Goal: Information Seeking & Learning: Learn about a topic

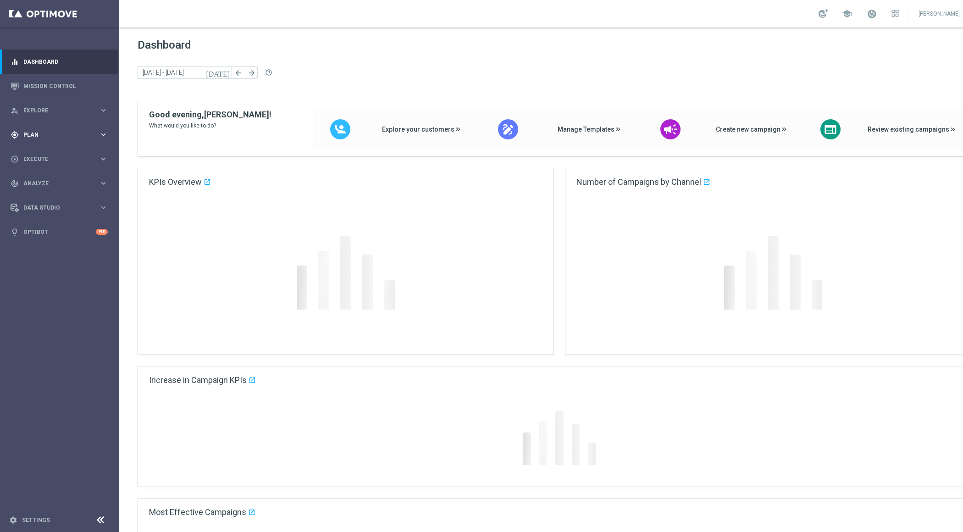
click at [104, 141] on div "gps_fixed Plan keyboard_arrow_right" at bounding box center [59, 134] width 118 height 24
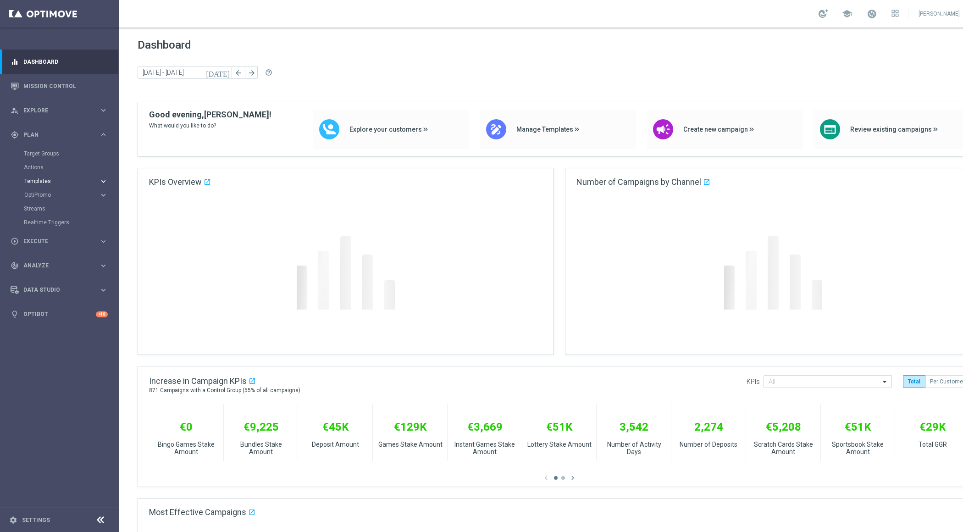
click at [101, 184] on icon "keyboard_arrow_right" at bounding box center [103, 181] width 9 height 9
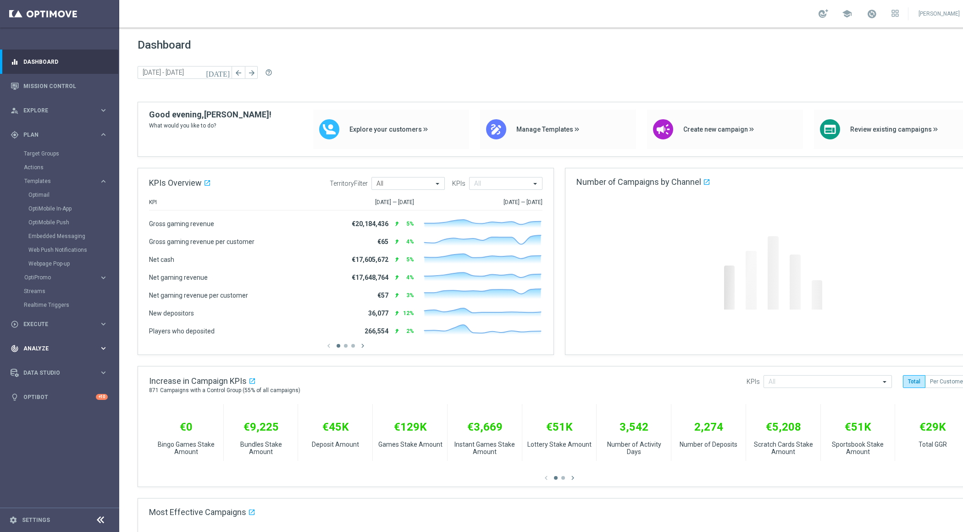
click at [33, 346] on span "Analyze" at bounding box center [61, 349] width 76 height 6
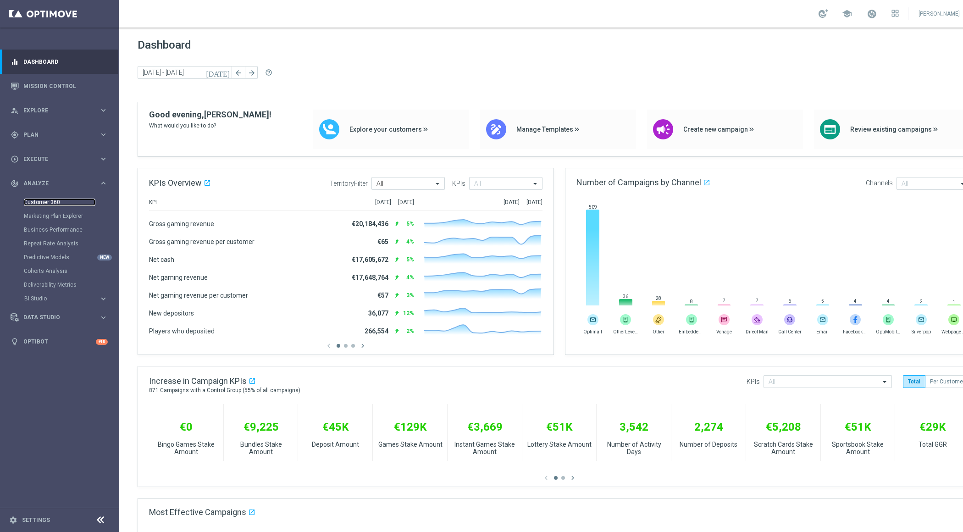
click at [41, 199] on link "Customer 360" at bounding box center [60, 202] width 72 height 7
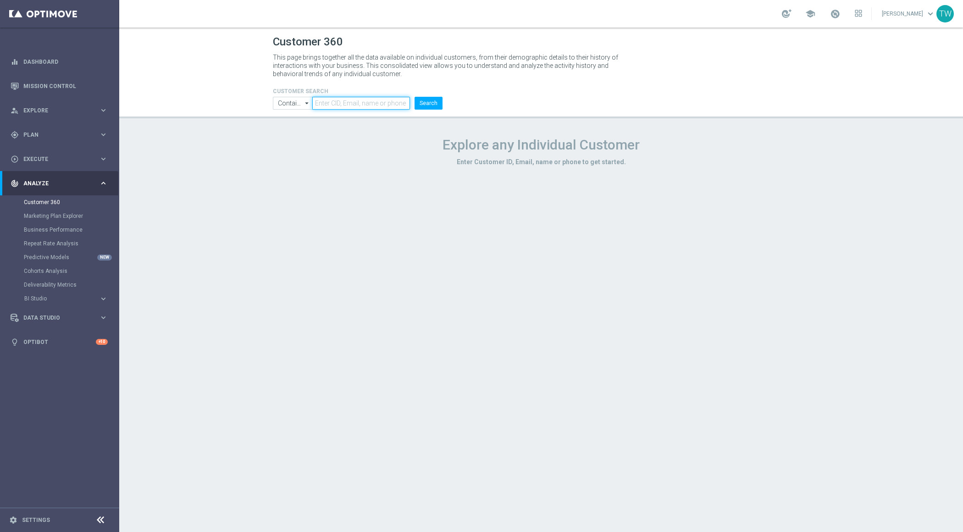
click at [382, 104] on input "text" at bounding box center [361, 103] width 98 height 13
paste input "21096891"
type input "21096891"
click at [438, 102] on button "Search" at bounding box center [429, 103] width 28 height 13
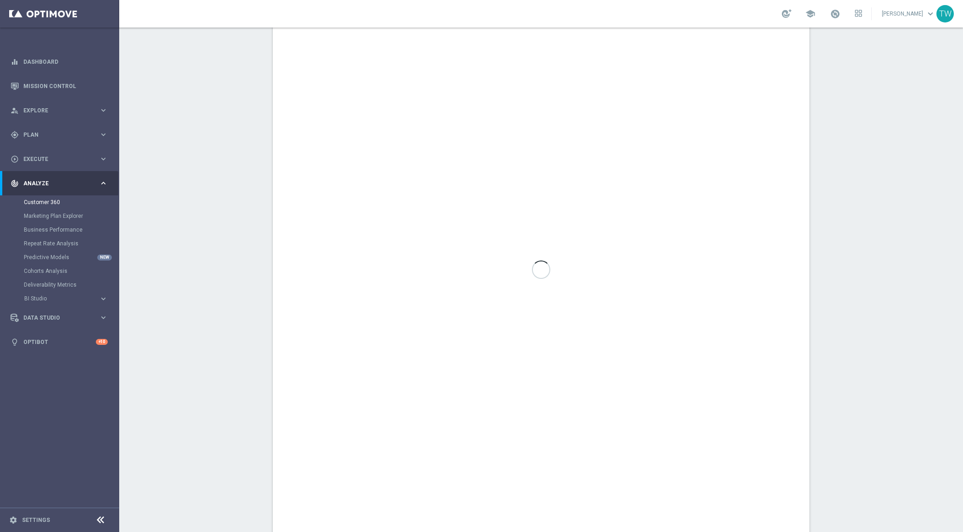
scroll to position [401, 0]
click at [84, 133] on span "Plan" at bounding box center [61, 135] width 76 height 6
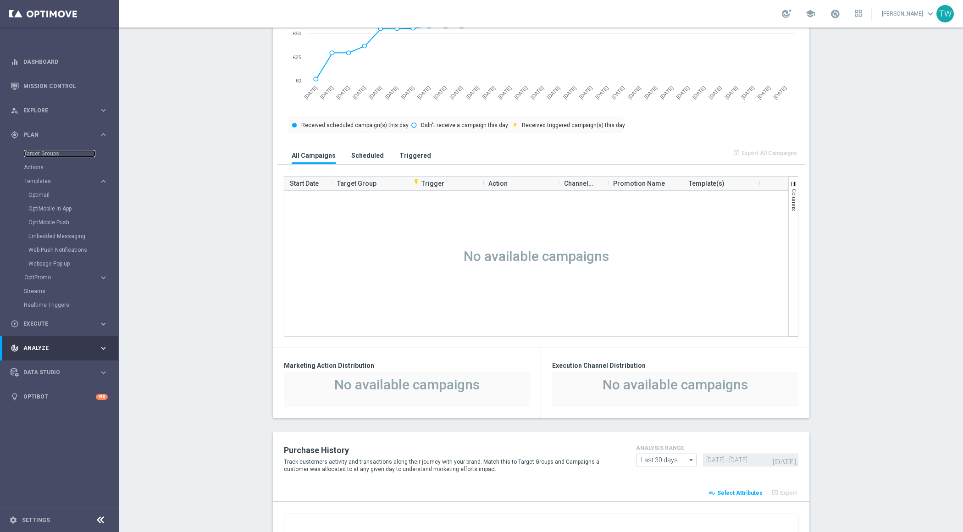
scroll to position [155, 0]
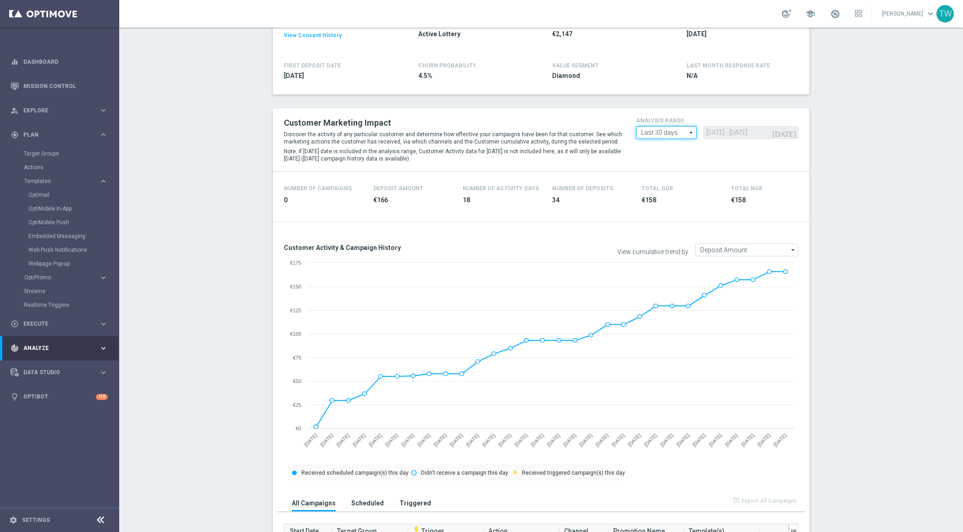
click at [672, 131] on input "Last 30 days" at bounding box center [666, 132] width 61 height 13
click at [671, 178] on div "Last 90 days" at bounding box center [666, 173] width 61 height 13
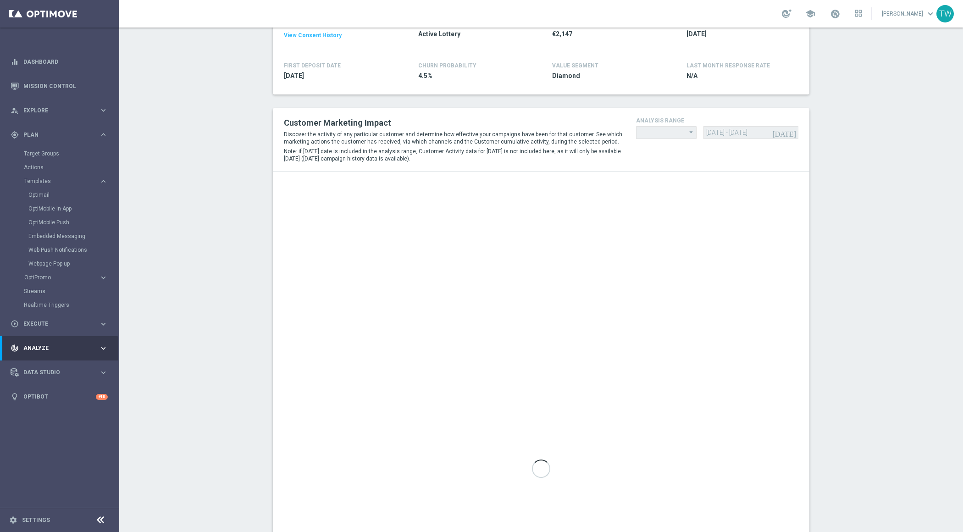
type input "Last 90 days"
type input "19 Jun 2025 - 16 Sep 2025"
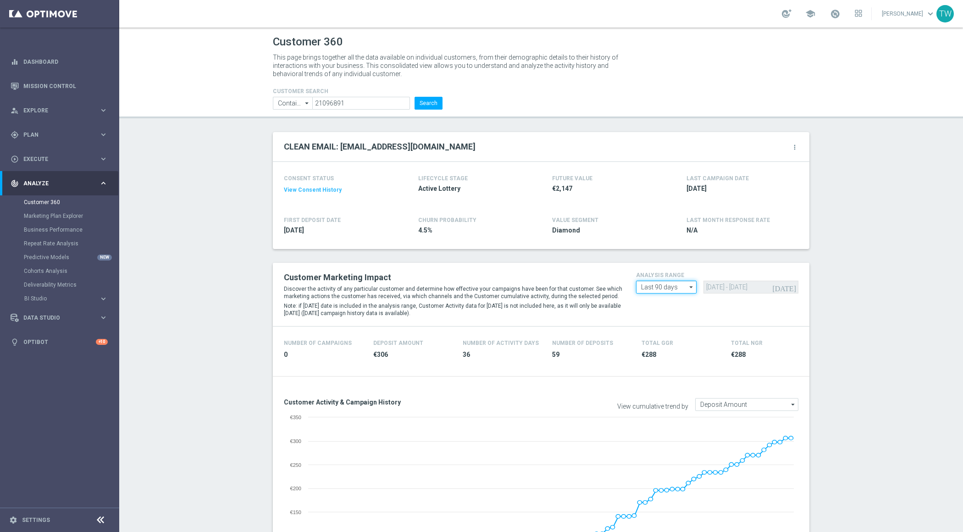
click at [673, 289] on input "Last 90 days" at bounding box center [666, 287] width 61 height 13
click at [656, 339] on div "Custom" at bounding box center [651, 342] width 20 height 8
type input "Custom"
click at [724, 289] on input "19 Jun 2025 - 16 Sep 2025" at bounding box center [750, 287] width 94 height 13
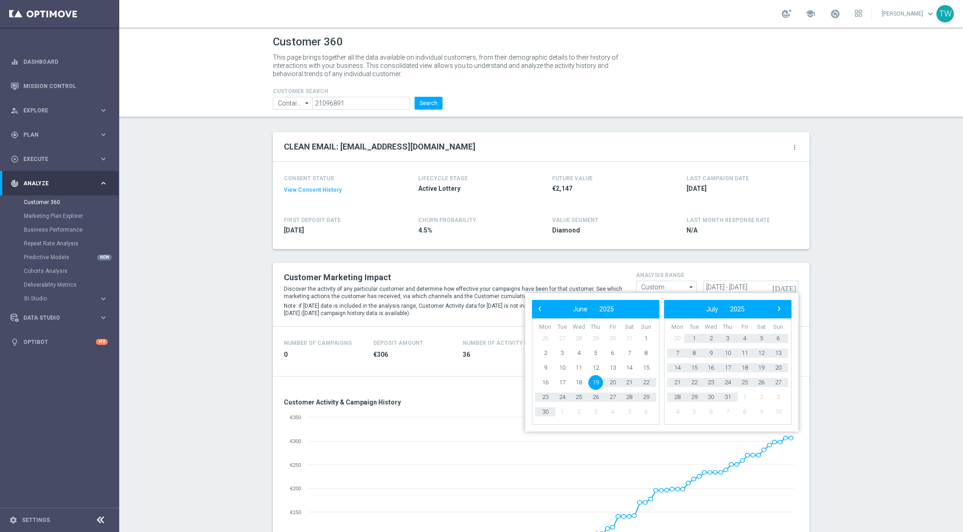
click at [533, 307] on div "‹ ​ June ​ 2025 ​ ›" at bounding box center [595, 309] width 127 height 18
click at [538, 308] on span "‹" at bounding box center [540, 309] width 12 height 12
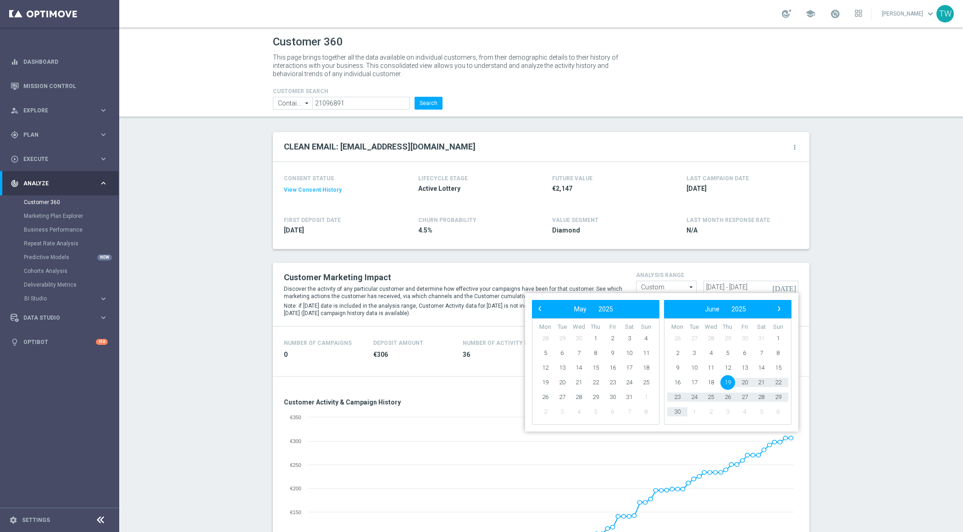
click at [538, 308] on span "‹" at bounding box center [540, 309] width 12 height 12
click at [627, 337] on span "1" at bounding box center [629, 338] width 15 height 15
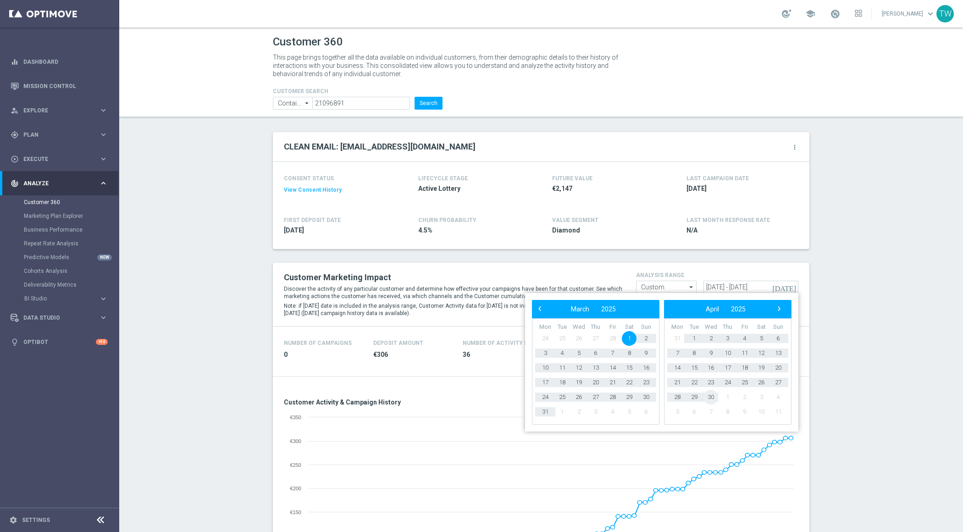
click at [711, 396] on span "30" at bounding box center [710, 397] width 15 height 15
type input "01 Mar 2025 - 30 Apr 2025"
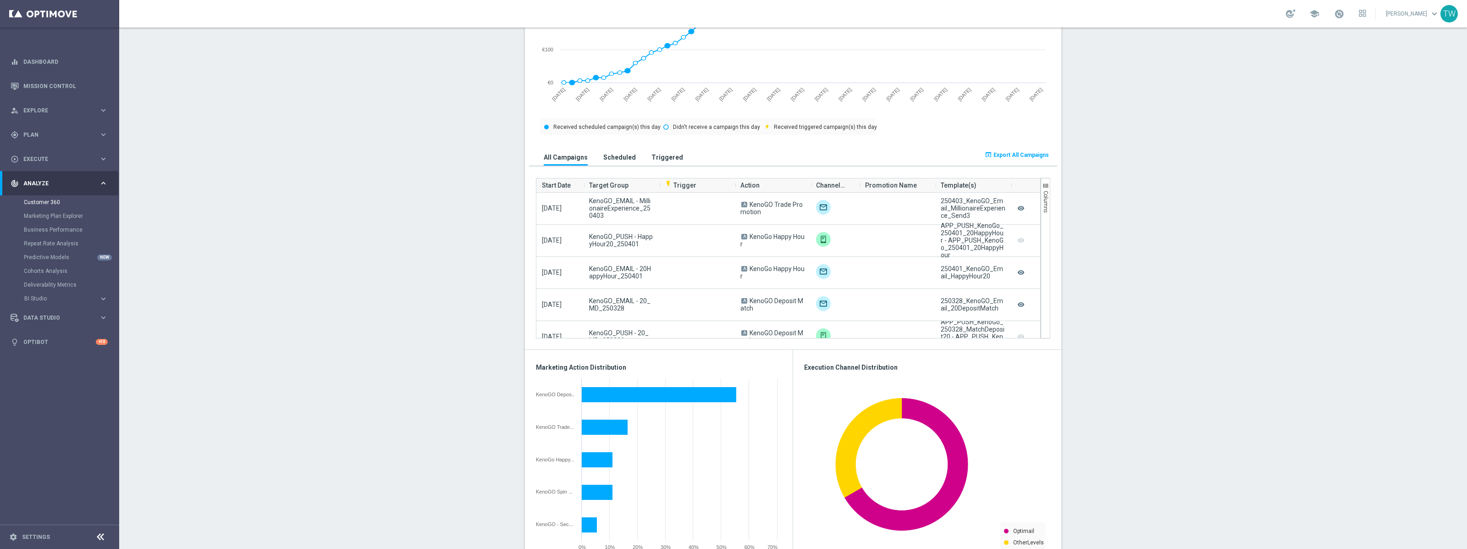
scroll to position [500, 0]
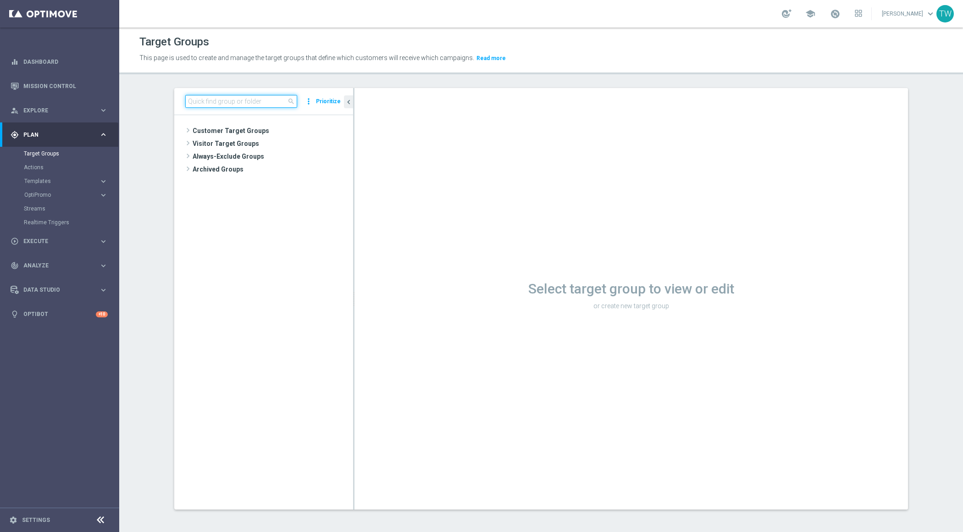
click at [254, 101] on input at bounding box center [241, 101] width 112 height 13
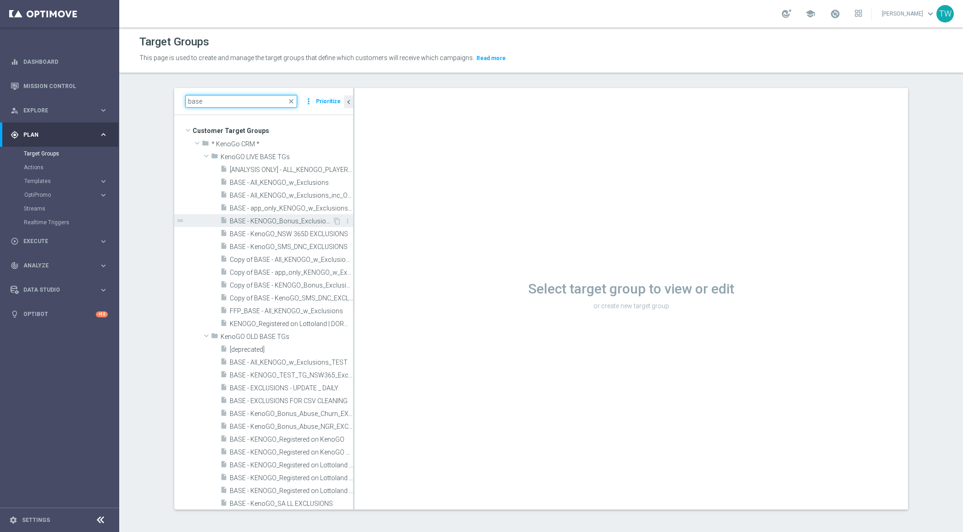
type input "base"
click at [312, 221] on span "BASE - KENOGO_Bonus_Exclusions" at bounding box center [281, 221] width 103 height 8
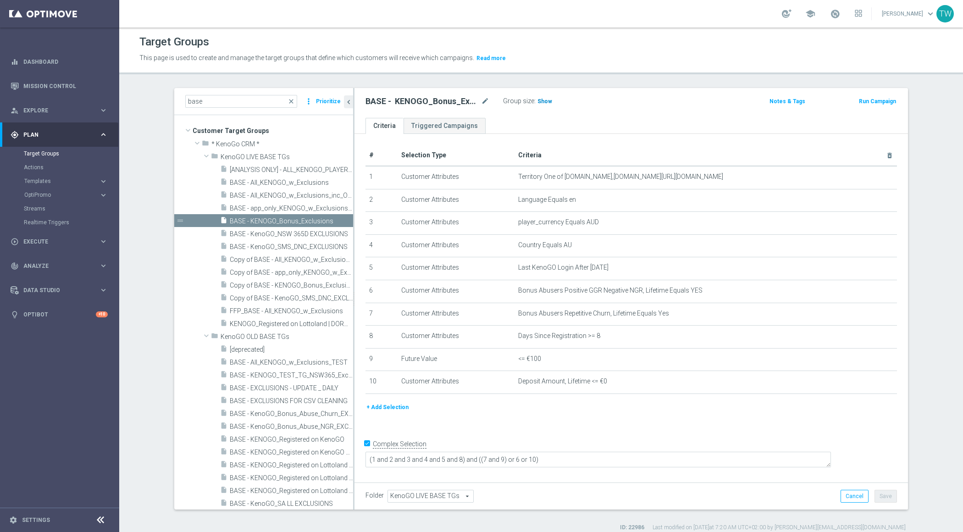
click at [542, 96] on h3 "Show" at bounding box center [544, 101] width 17 height 10
click at [547, 102] on span "23,641" at bounding box center [547, 102] width 19 height 9
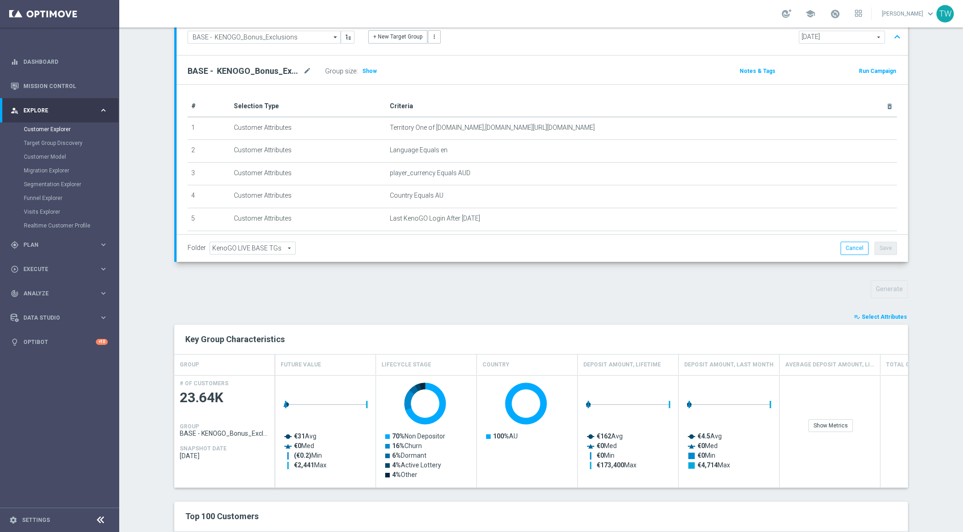
scroll to position [122, 0]
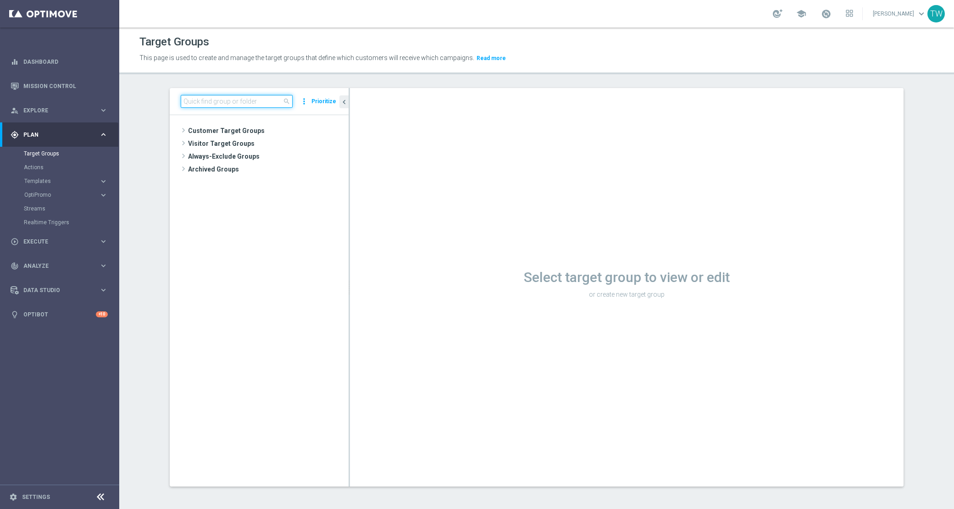
click at [239, 103] on input at bounding box center [237, 101] width 112 height 13
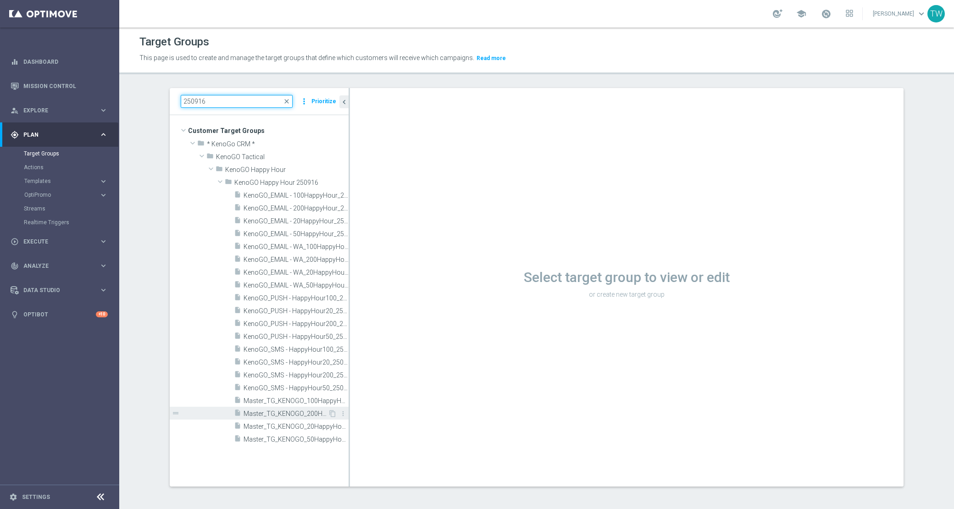
type input "250916"
click at [312, 413] on span "Master_TG_KENOGO_200HappyHour_250916" at bounding box center [285, 414] width 84 height 8
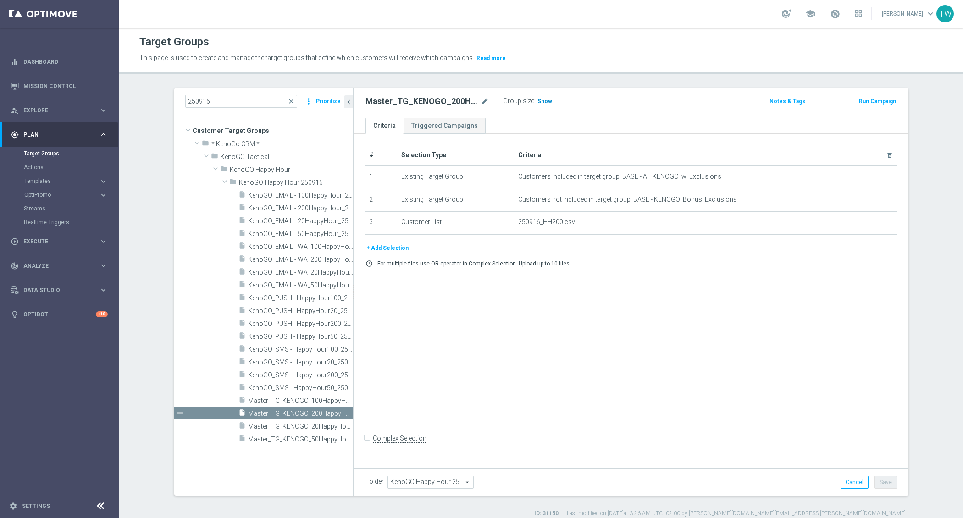
click at [542, 98] on span "Show" at bounding box center [544, 101] width 15 height 6
click at [539, 98] on span "352" at bounding box center [543, 102] width 11 height 9
click at [297, 397] on span "Master_TG_KENOGO_100HappyHour_250916" at bounding box center [290, 401] width 84 height 8
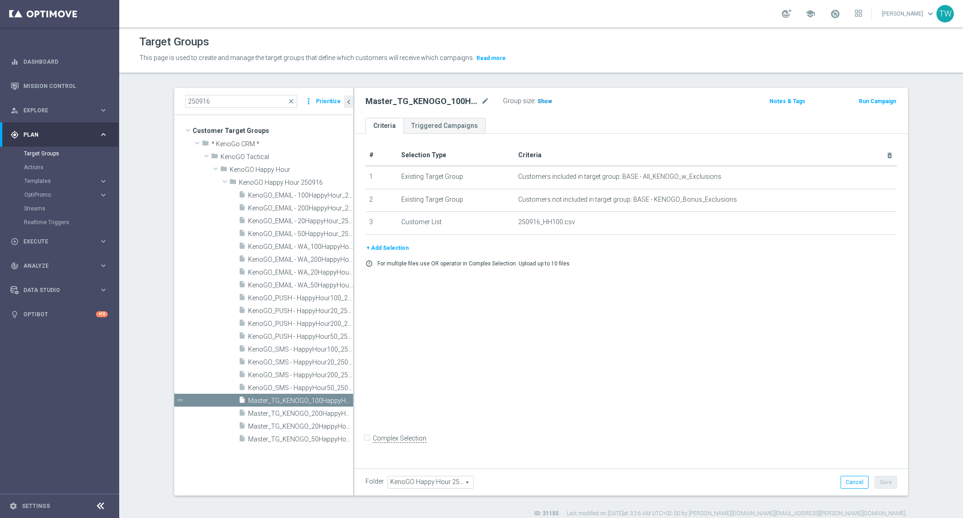
click at [544, 100] on span "Show" at bounding box center [544, 101] width 15 height 6
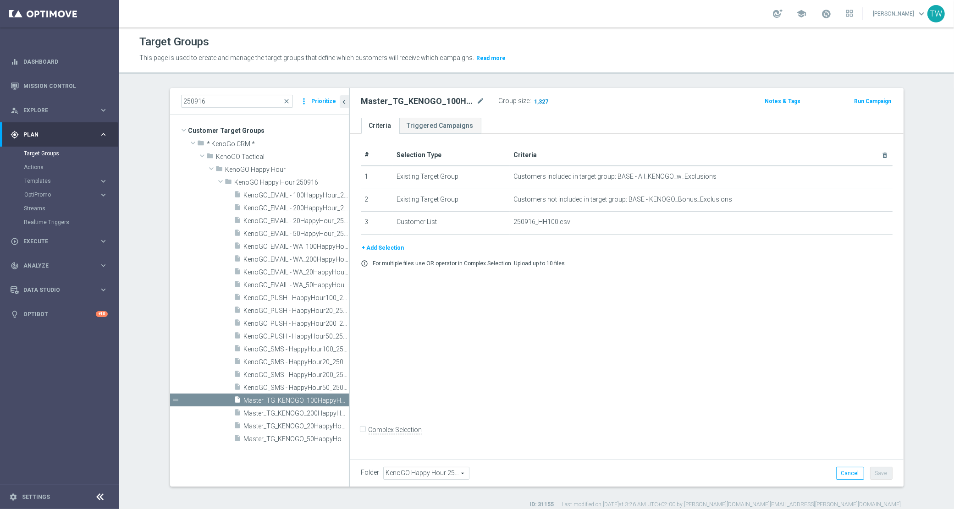
click at [540, 102] on span "1,327" at bounding box center [542, 102] width 16 height 9
click at [298, 441] on span "Master_TG_KENOGO_50HappyHour_250916" at bounding box center [286, 440] width 84 height 8
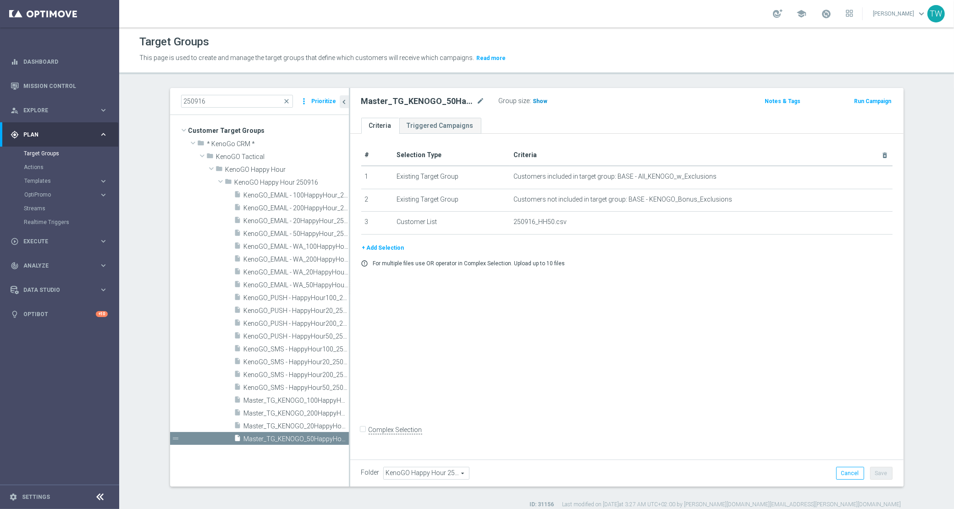
click at [533, 99] on span "Show" at bounding box center [540, 101] width 15 height 6
click at [544, 102] on span "3,263" at bounding box center [542, 102] width 16 height 9
drag, startPoint x: 321, startPoint y: 423, endPoint x: 550, endPoint y: 97, distance: 398.3
click at [321, 423] on span "Master_TG_KENOGO_20HappyHour_250916" at bounding box center [296, 427] width 105 height 8
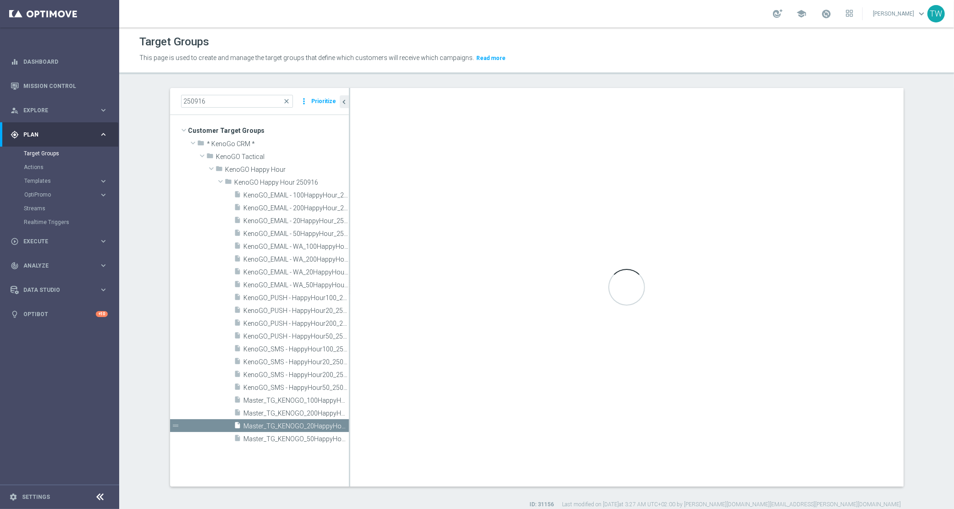
checkbox input "true"
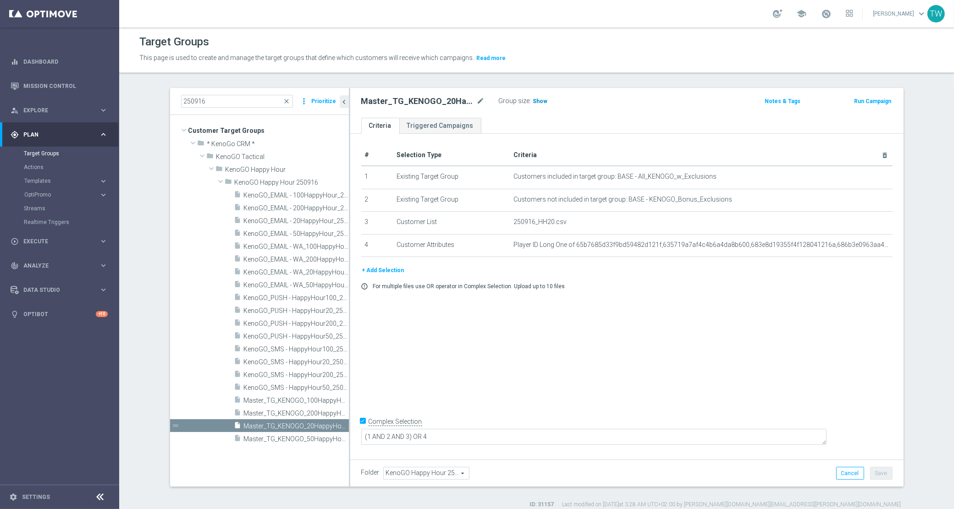
click at [540, 100] on span "Show" at bounding box center [540, 101] width 15 height 6
click at [543, 100] on span "1,076" at bounding box center [542, 102] width 16 height 9
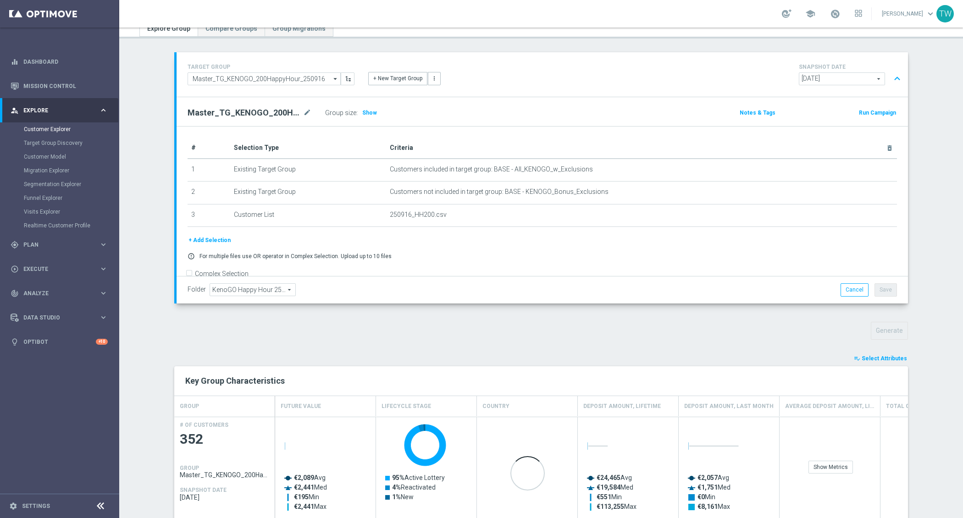
scroll to position [136, 0]
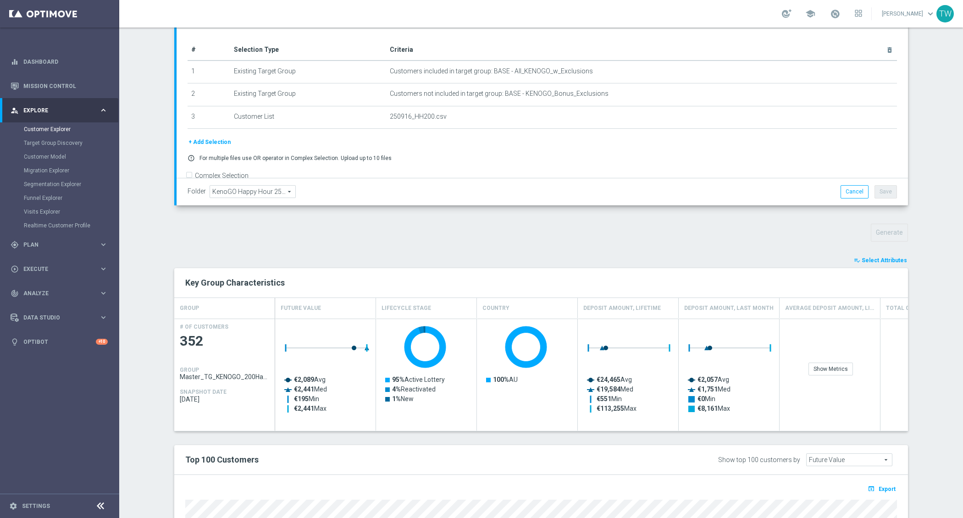
click at [880, 486] on span "Export" at bounding box center [887, 489] width 17 height 6
click at [886, 487] on p "Loading" at bounding box center [887, 490] width 20 height 7
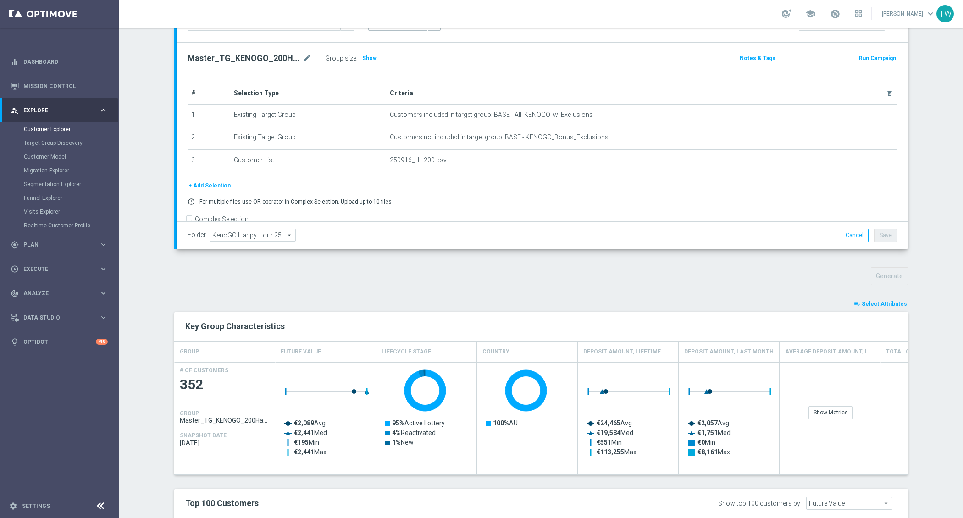
scroll to position [201, 0]
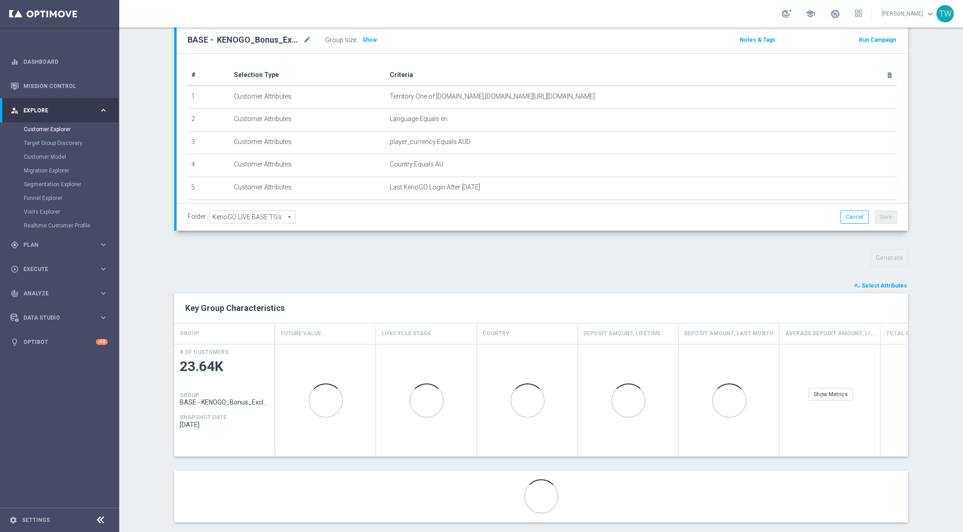
scroll to position [122, 0]
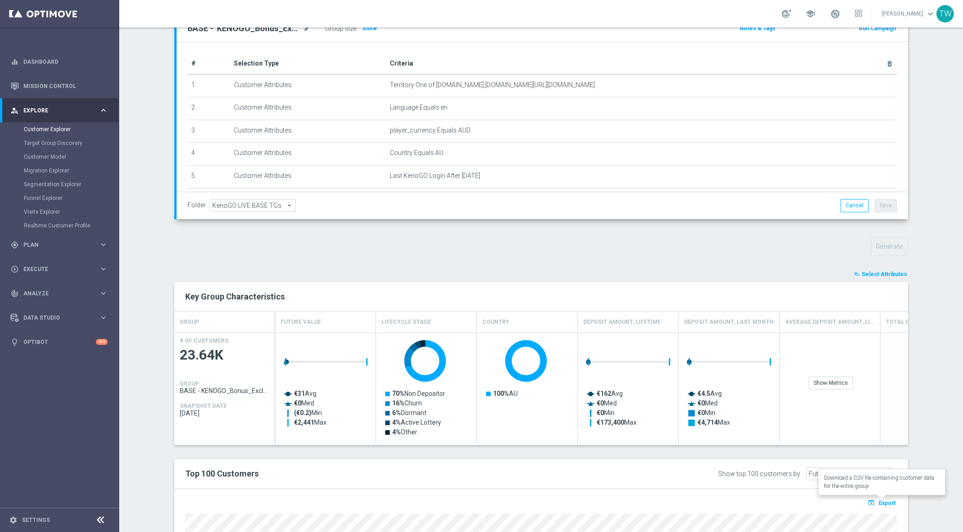
click at [888, 502] on span "Export" at bounding box center [887, 503] width 17 height 6
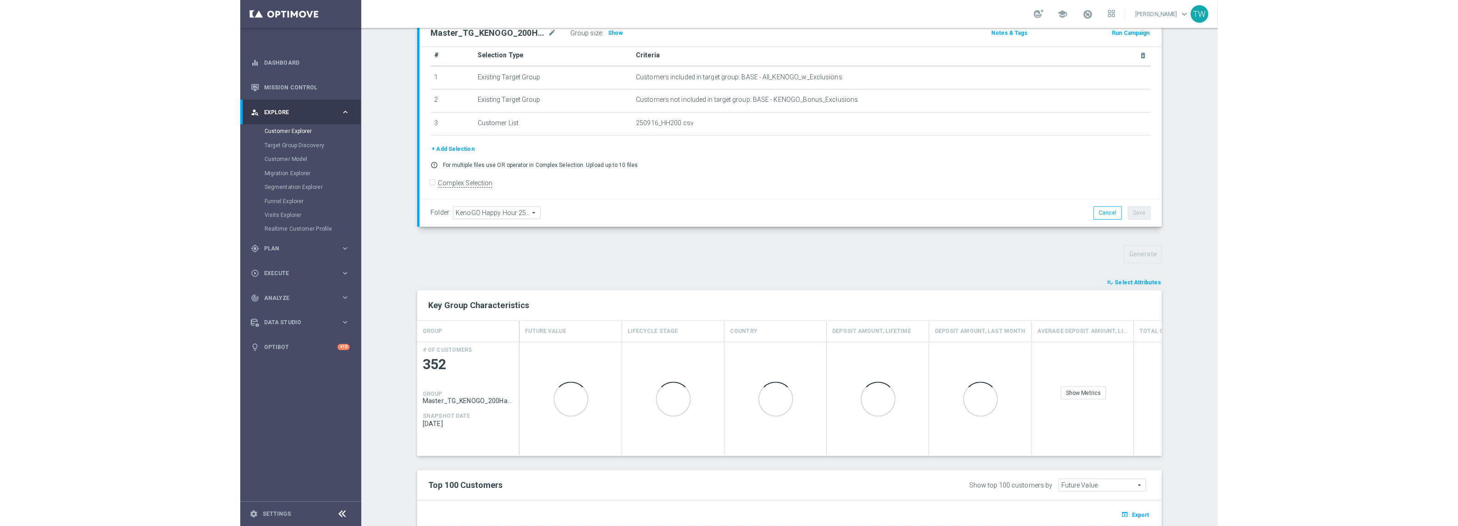
scroll to position [337, 0]
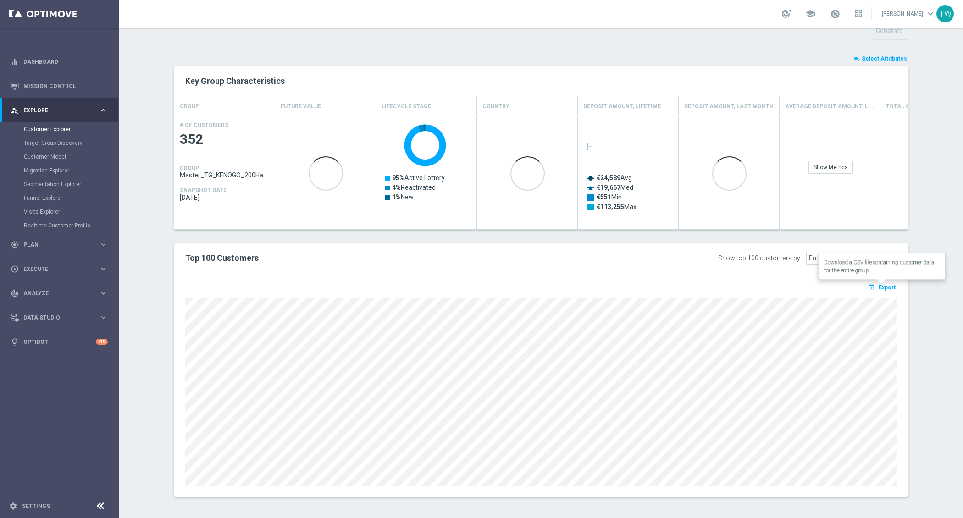
click at [883, 285] on span "Export" at bounding box center [887, 287] width 17 height 6
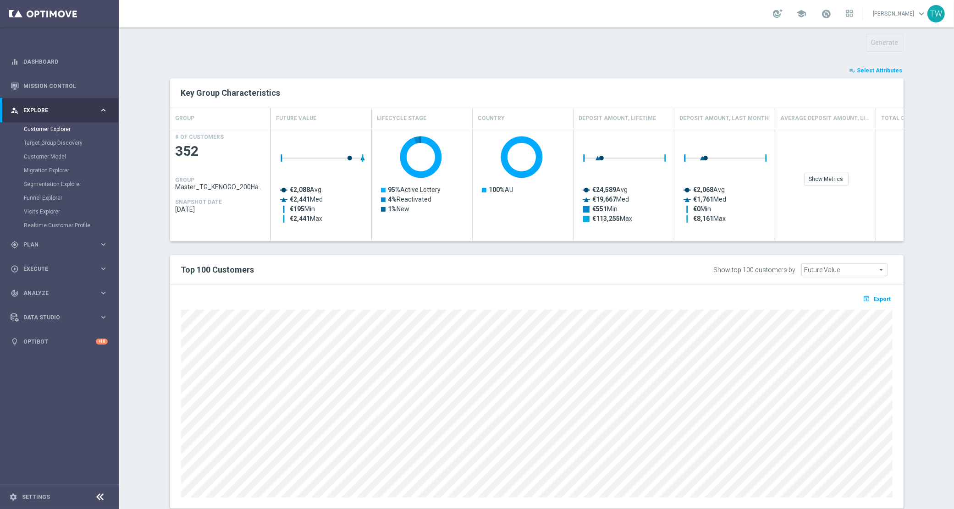
scroll to position [14, 0]
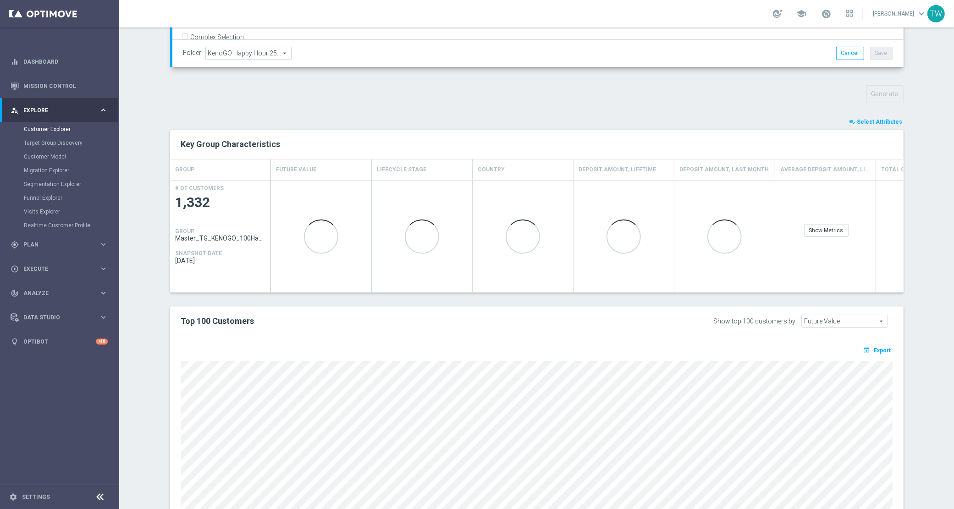
scroll to position [308, 0]
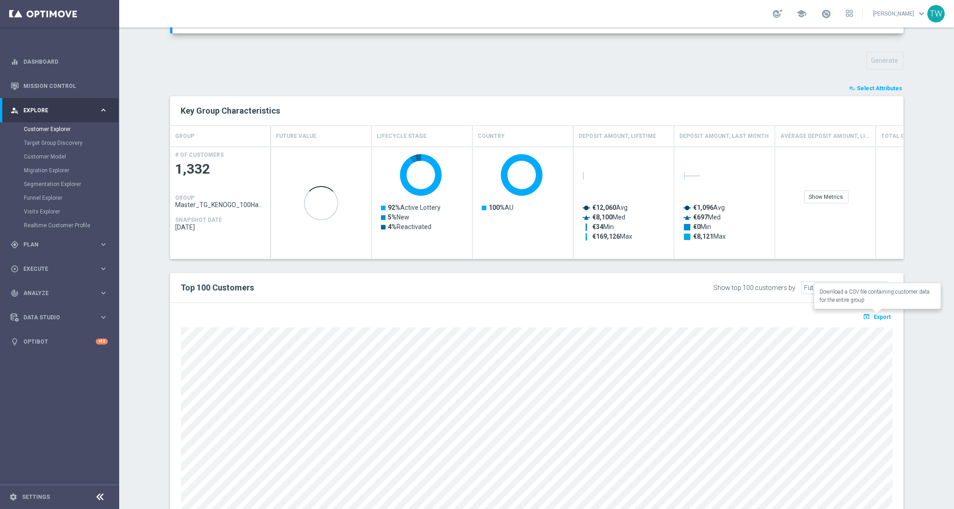
click at [763, 314] on span "Export" at bounding box center [882, 317] width 17 height 6
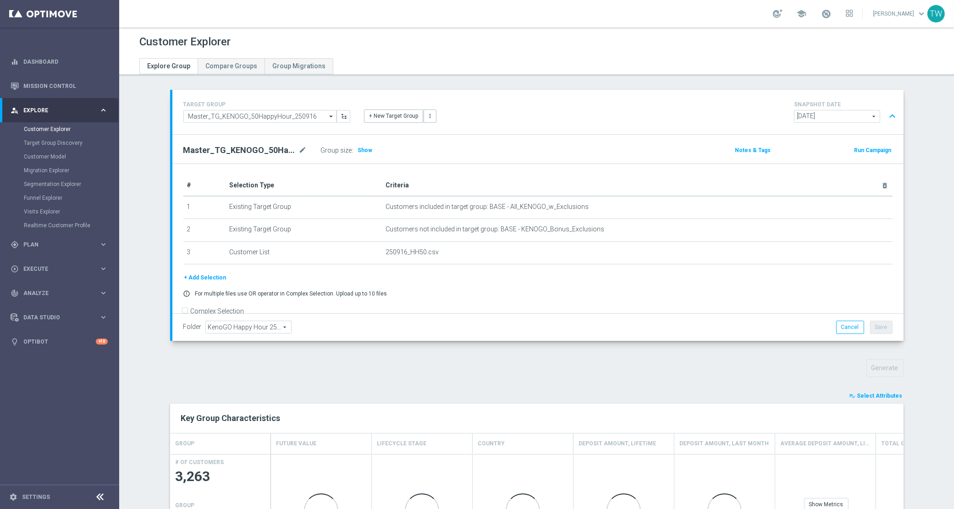
scroll to position [144, 0]
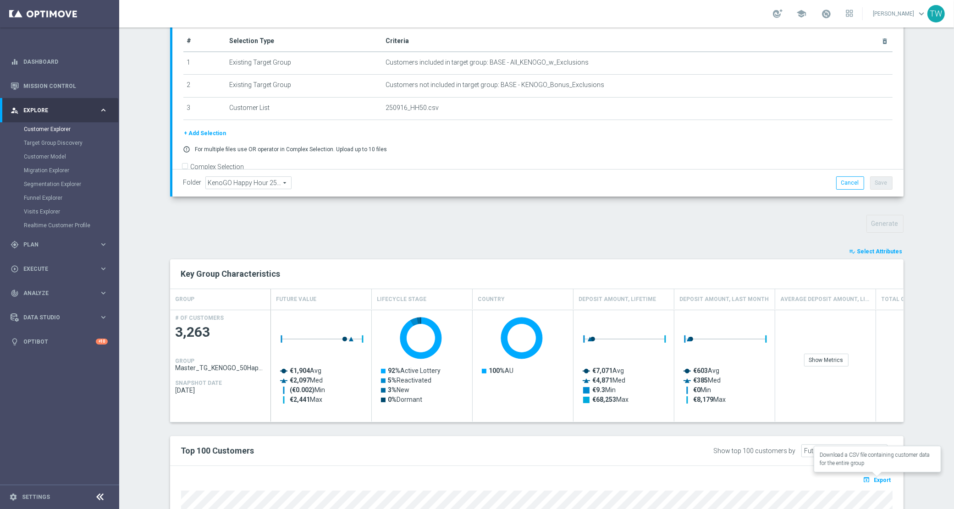
click at [889, 477] on span "Export" at bounding box center [882, 480] width 17 height 6
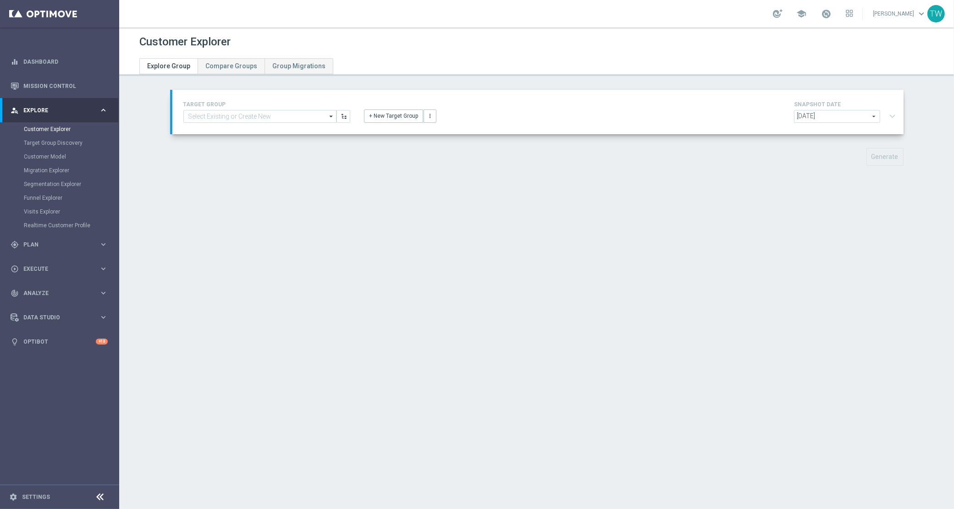
type input "Master_TG_KENOGO_20HappyHour_250916"
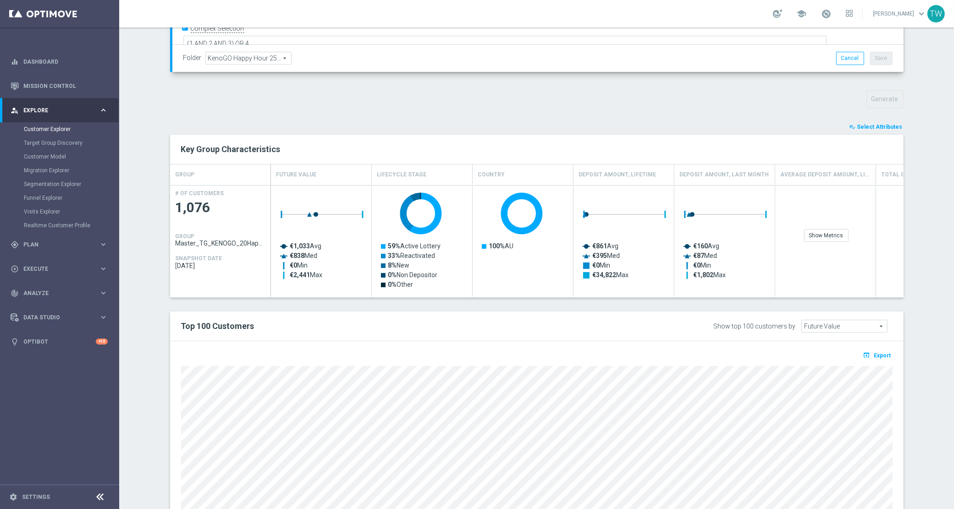
scroll to position [346, 0]
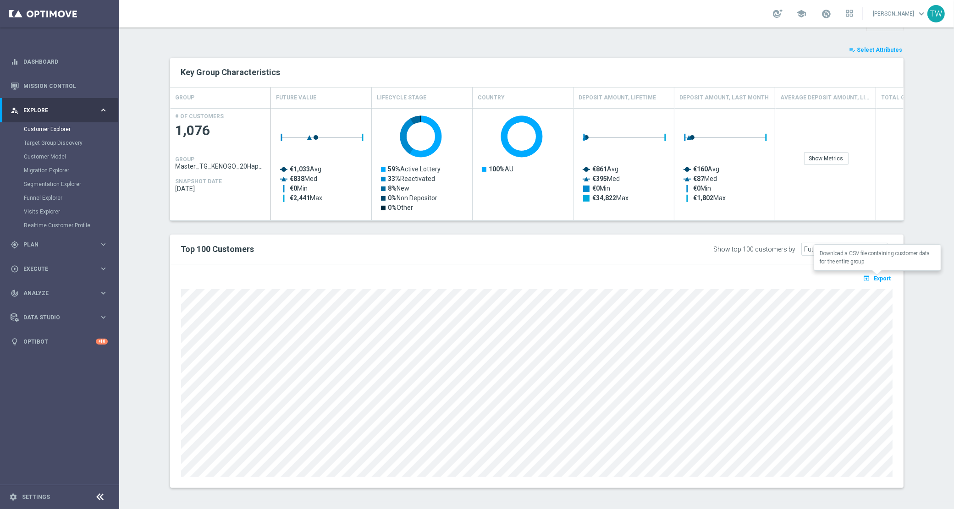
click at [877, 279] on span "Export" at bounding box center [882, 279] width 17 height 6
